Goal: Ask a question

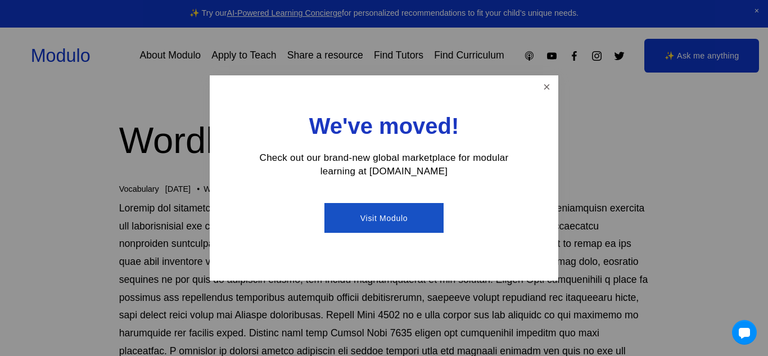
click at [409, 212] on link "Visit Modulo" at bounding box center [383, 218] width 119 height 30
click at [548, 82] on link "Close" at bounding box center [547, 87] width 20 height 20
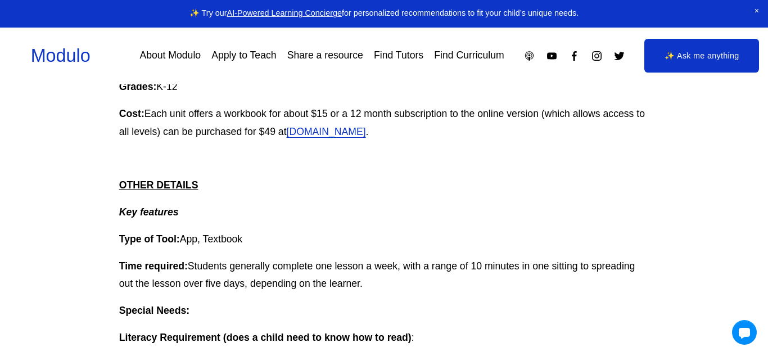
scroll to position [313, 0]
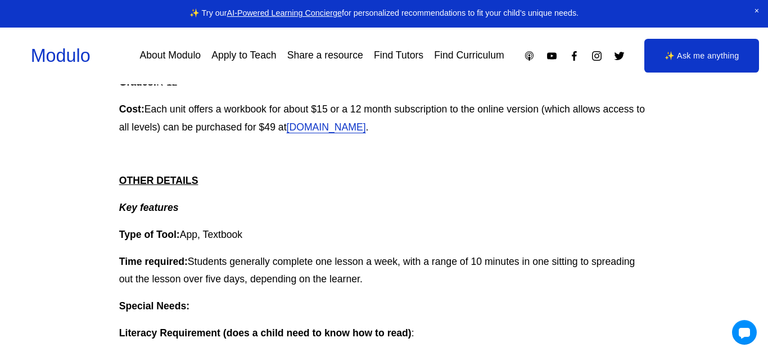
click at [692, 61] on link "✨ Ask me anything" at bounding box center [701, 56] width 115 height 34
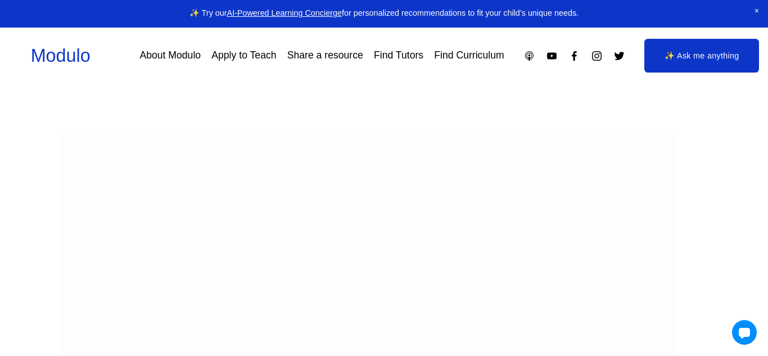
click at [644, 54] on link "✨ Ask me anything" at bounding box center [701, 56] width 115 height 34
